Goal: Task Accomplishment & Management: Manage account settings

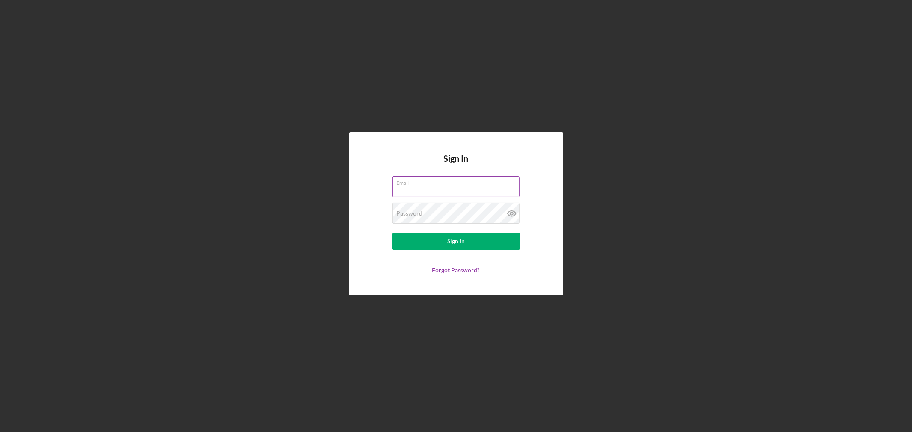
click at [464, 188] on input "Email" at bounding box center [456, 187] width 128 height 21
type input "[PERSON_NAME][EMAIL_ADDRESS][DOMAIN_NAME]"
click at [392, 233] on button "Sign In" at bounding box center [456, 241] width 128 height 17
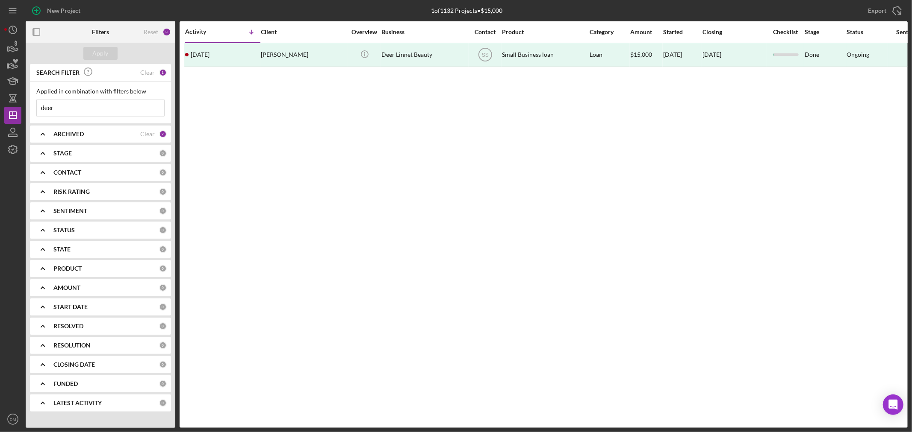
click at [90, 103] on input "deer" at bounding box center [100, 108] width 127 height 17
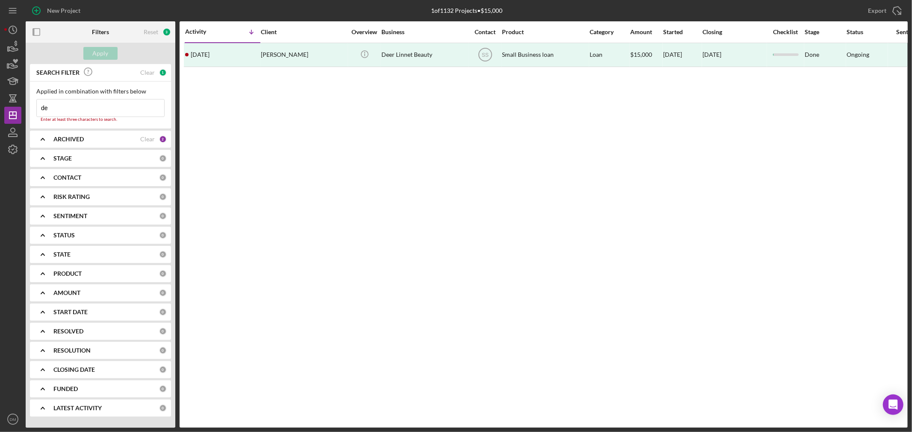
type input "d"
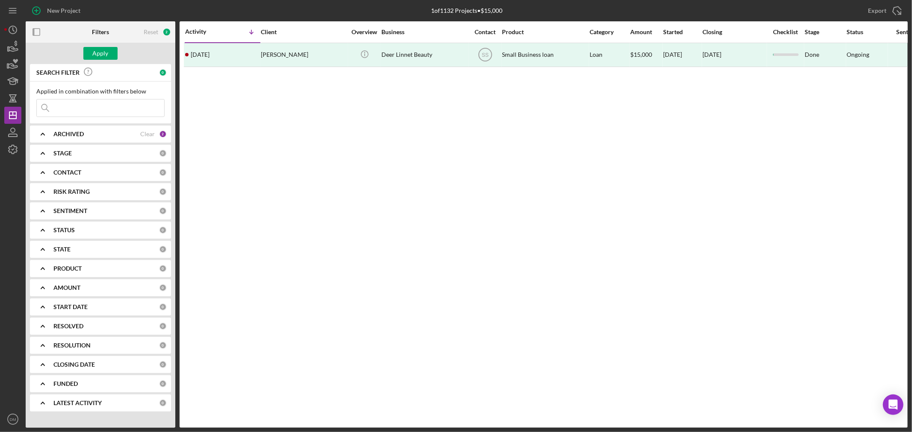
click at [71, 170] on b "CONTACT" at bounding box center [67, 172] width 28 height 7
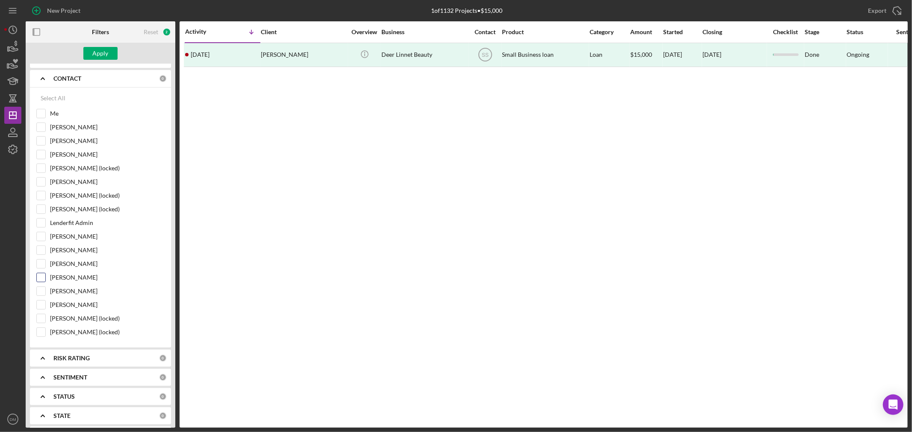
scroll to position [95, 0]
click at [44, 155] on input "[PERSON_NAME]" at bounding box center [41, 154] width 9 height 9
checkbox input "true"
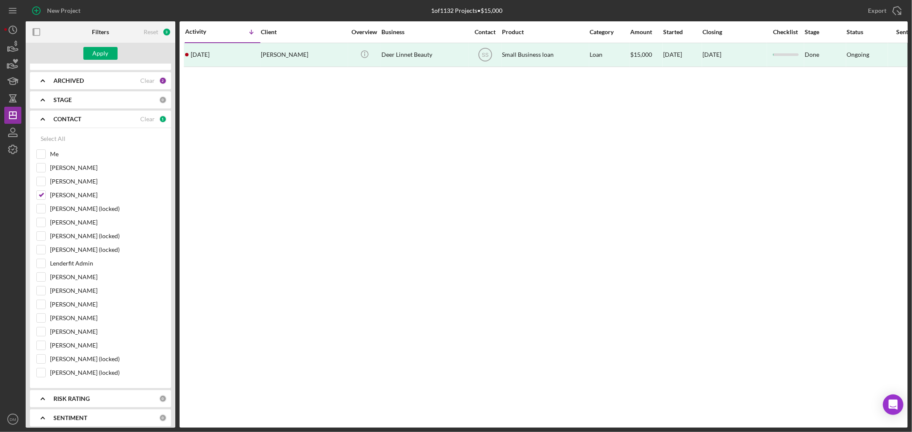
scroll to position [0, 0]
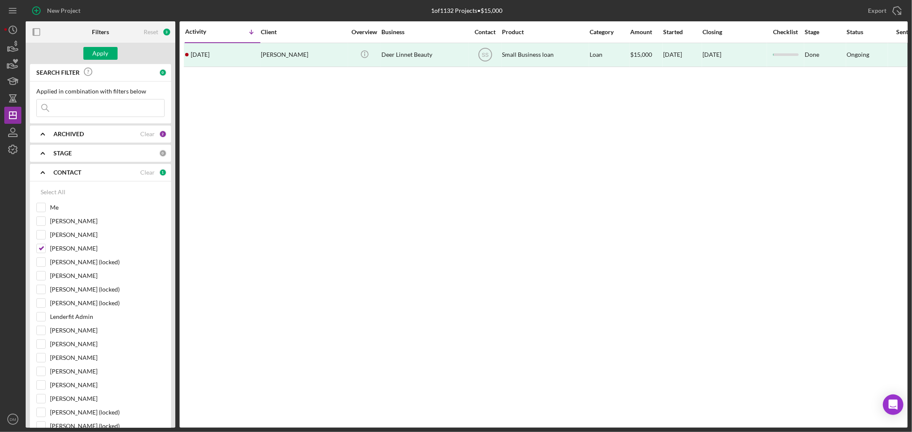
click at [96, 111] on input at bounding box center [100, 108] width 127 height 17
type input "h"
type input "hill"
click at [94, 49] on div "Apply" at bounding box center [101, 53] width 16 height 13
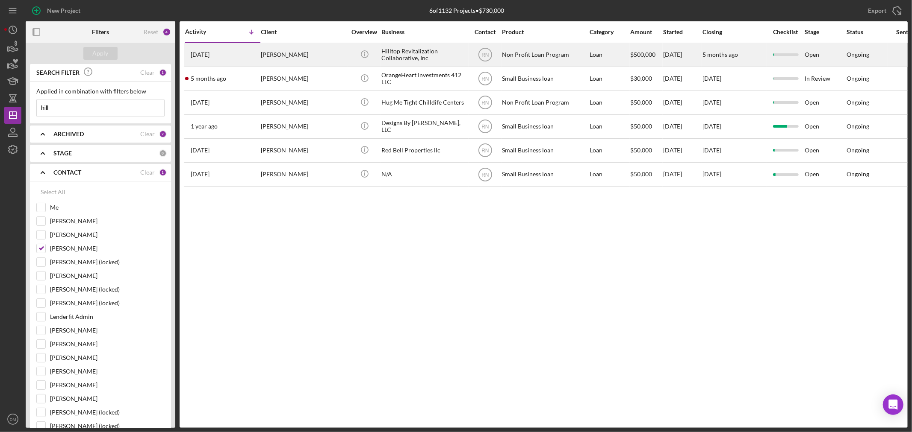
click at [303, 54] on div "[PERSON_NAME]" at bounding box center [303, 55] width 85 height 23
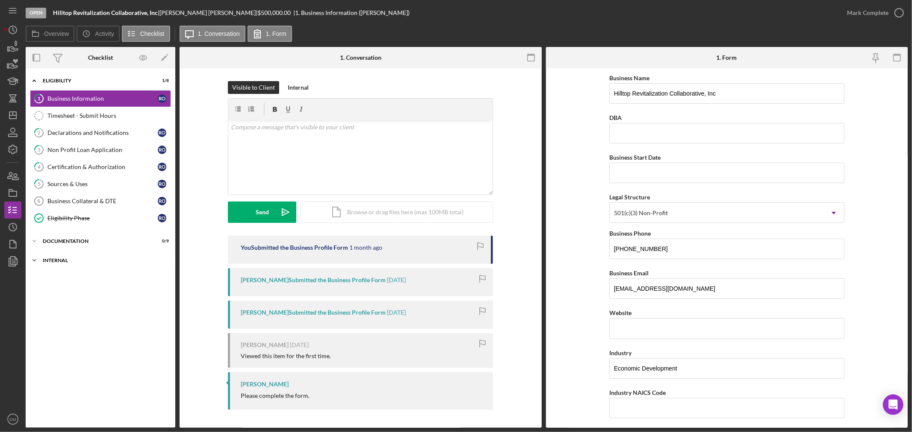
click at [69, 263] on div "Internal" at bounding box center [104, 260] width 122 height 5
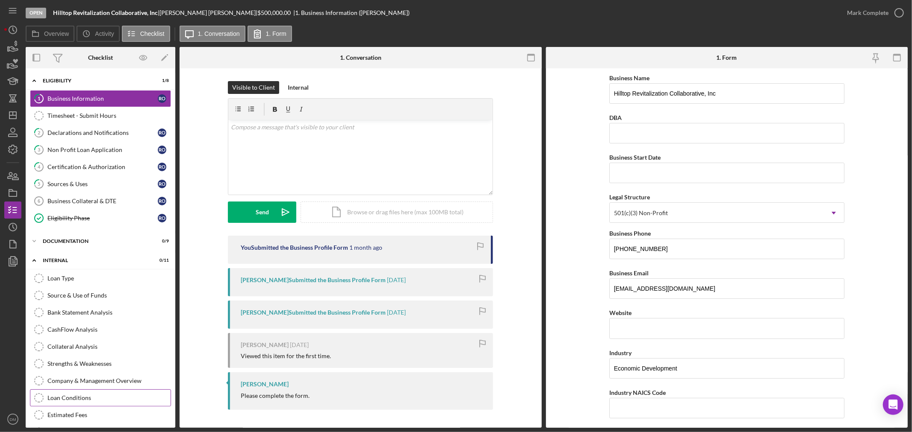
scroll to position [40, 0]
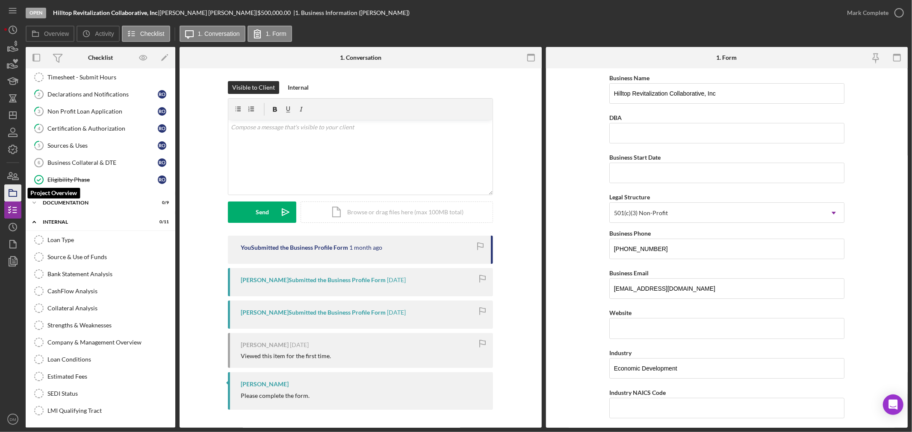
click at [10, 193] on icon "button" at bounding box center [12, 192] width 21 height 21
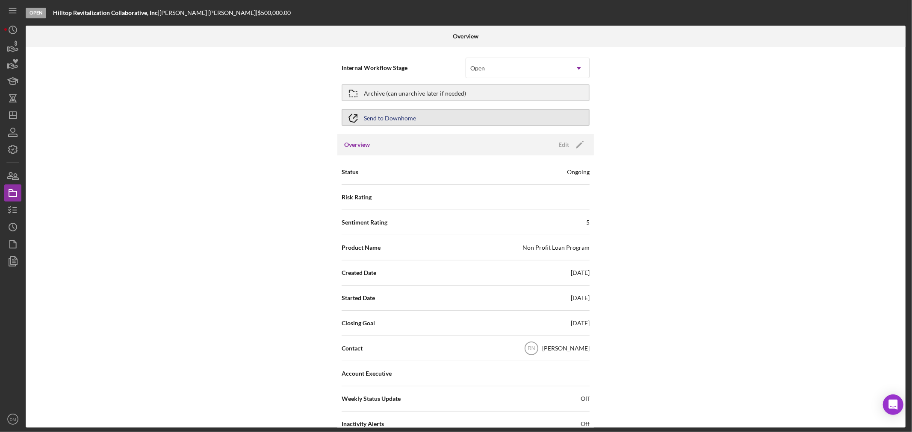
click at [391, 116] on div "Send to Downhome" at bounding box center [390, 117] width 52 height 15
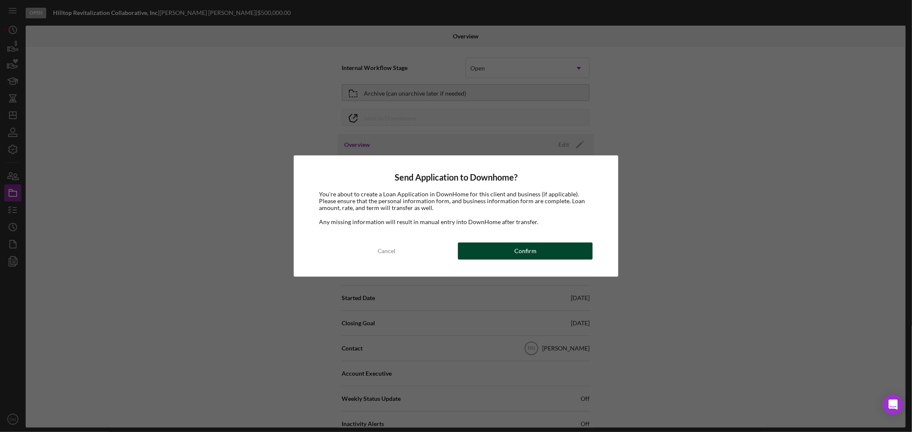
click at [527, 250] on div "Confirm" at bounding box center [525, 251] width 22 height 17
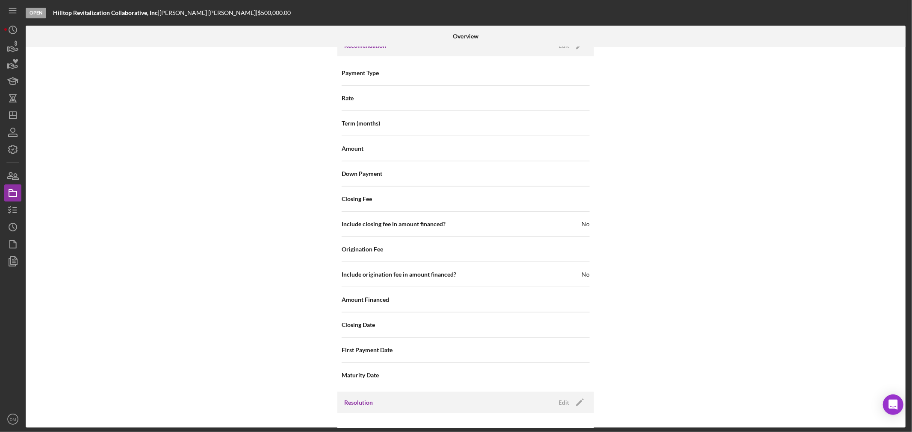
scroll to position [697, 0]
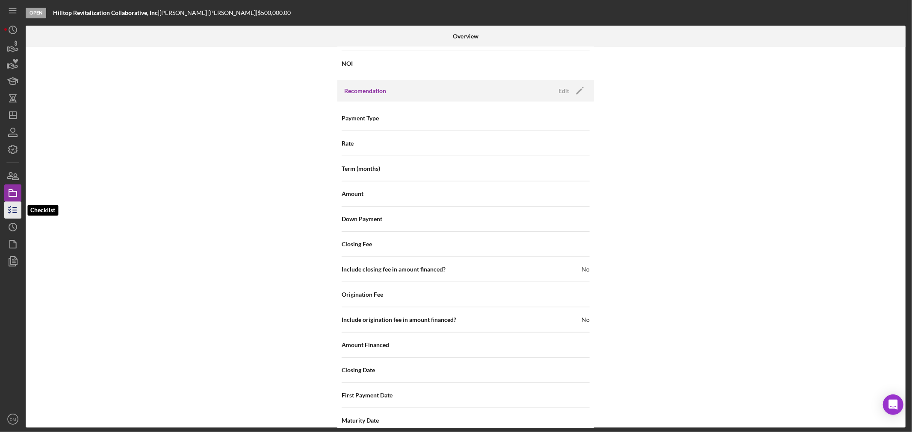
click at [15, 208] on icon "button" at bounding box center [12, 210] width 21 height 21
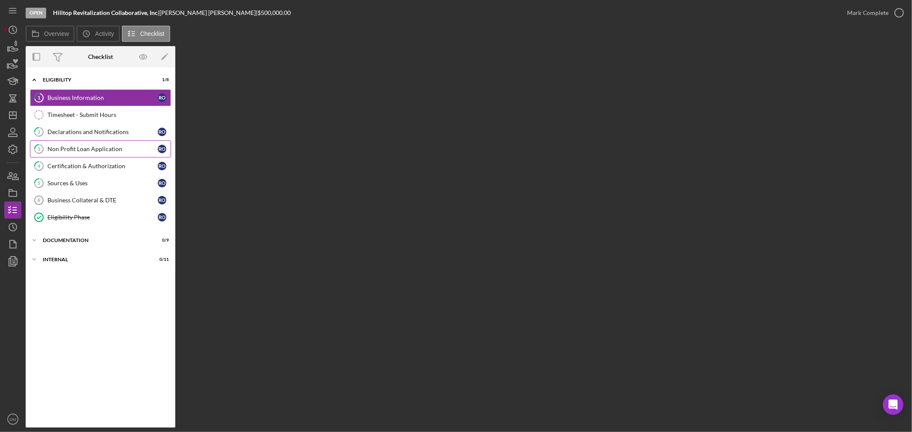
click at [90, 151] on div "Non Profit Loan Application" at bounding box center [102, 149] width 110 height 7
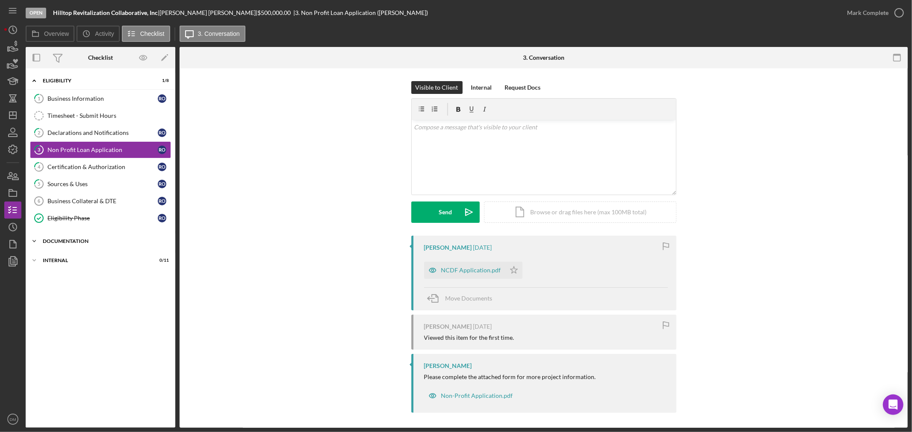
drag, startPoint x: 45, startPoint y: 238, endPoint x: 51, endPoint y: 238, distance: 6.4
click at [46, 238] on div "Icon/Expander Documentation 0 / 9" at bounding box center [101, 241] width 150 height 17
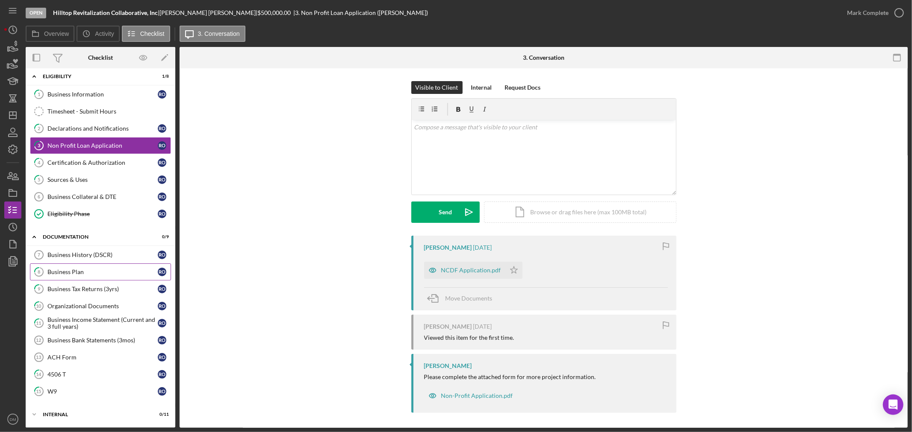
scroll to position [6, 0]
click at [70, 359] on div "ACH Form" at bounding box center [102, 357] width 110 height 7
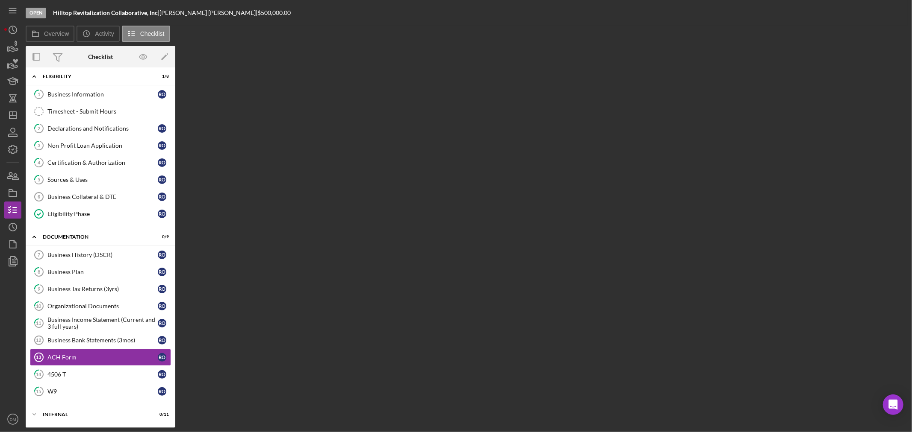
scroll to position [6, 0]
